Goal: Task Accomplishment & Management: Use online tool/utility

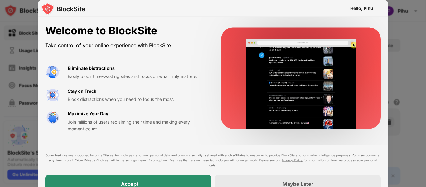
click at [113, 182] on div "I Accept" at bounding box center [128, 183] width 166 height 17
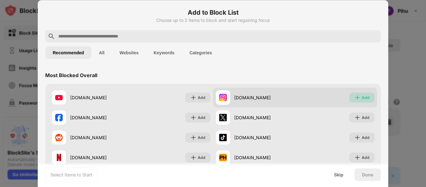
click at [362, 98] on div "Add" at bounding box center [365, 97] width 8 height 6
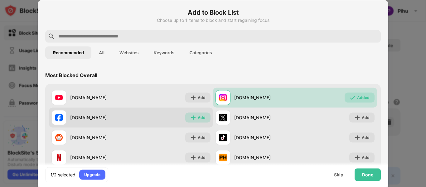
click at [199, 117] on div "Add" at bounding box center [202, 117] width 8 height 6
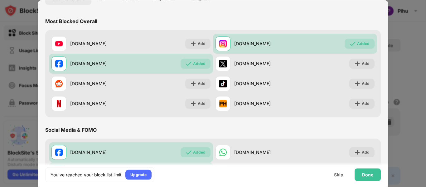
scroll to position [58, 0]
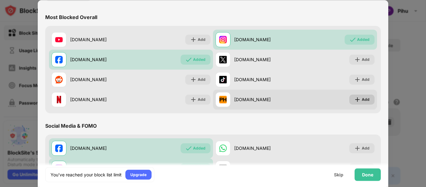
click at [355, 100] on img at bounding box center [357, 99] width 6 height 6
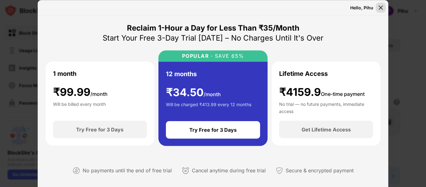
click at [380, 8] on img at bounding box center [380, 7] width 6 height 6
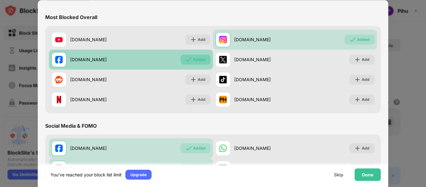
click at [198, 61] on div "Added" at bounding box center [199, 59] width 12 height 6
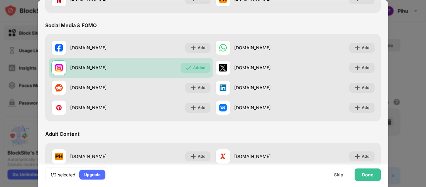
scroll to position [160, 0]
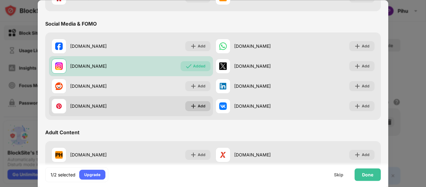
click at [200, 105] on div "Add" at bounding box center [202, 106] width 8 height 6
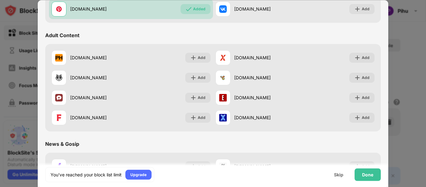
scroll to position [257, 0]
click at [361, 178] on div "Done" at bounding box center [367, 174] width 26 height 12
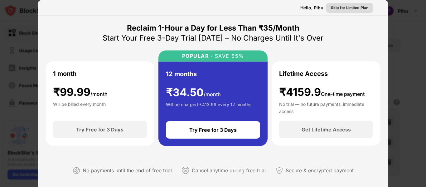
click at [358, 8] on div "Skip for Limited Plan" at bounding box center [349, 7] width 37 height 6
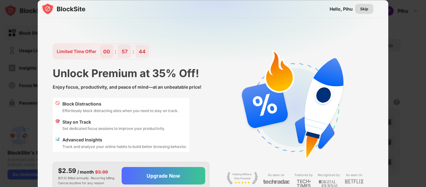
click at [363, 9] on div "Skip" at bounding box center [364, 9] width 8 height 6
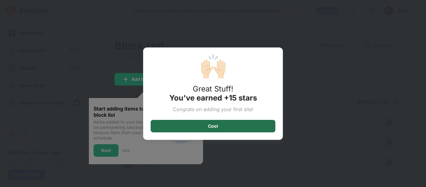
click at [237, 126] on div "Cool" at bounding box center [213, 126] width 125 height 12
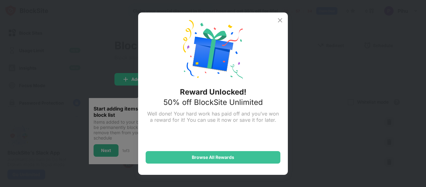
click at [280, 20] on img at bounding box center [279, 20] width 7 height 7
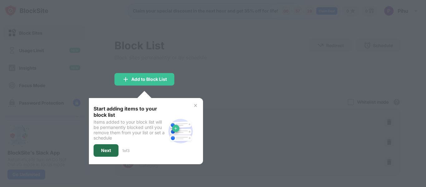
click at [105, 150] on div "Next" at bounding box center [106, 150] width 10 height 5
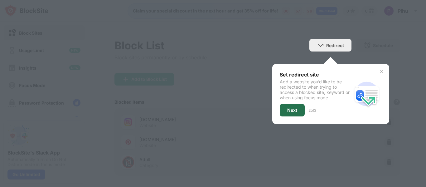
click at [287, 109] on div "Next" at bounding box center [292, 110] width 10 height 5
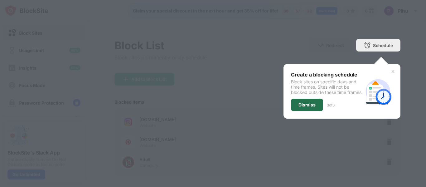
click at [311, 111] on div "Dismiss" at bounding box center [307, 104] width 32 height 12
